Goal: Submit feedback/report problem: Submit feedback/report problem

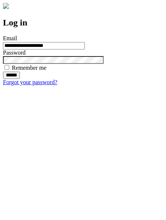
type input "**********"
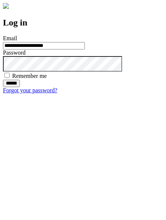
click at [20, 87] on input "******" at bounding box center [11, 83] width 17 height 7
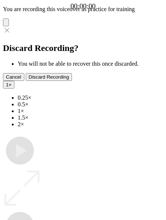
type input "**********"
